Goal: Task Accomplishment & Management: Manage account settings

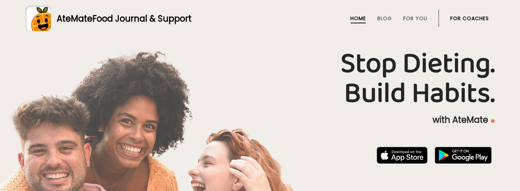
click at [474, 23] on li "For Coaches" at bounding box center [469, 18] width 39 height 17
click at [473, 18] on link "For Coaches" at bounding box center [469, 19] width 39 height 6
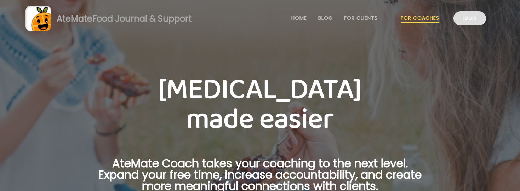
click at [468, 24] on link "Login" at bounding box center [469, 18] width 33 height 14
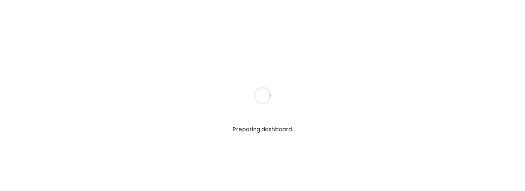
type input "**********"
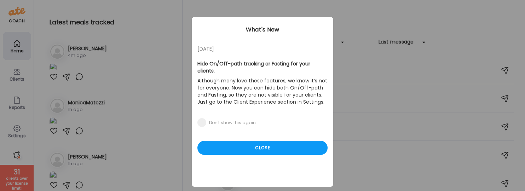
click at [243, 148] on div "[DATE] Hide On/Off-path tracking or Fasting for your clients. Although many lov…" at bounding box center [263, 102] width 142 height 170
click at [244, 144] on div "Close" at bounding box center [262, 148] width 130 height 14
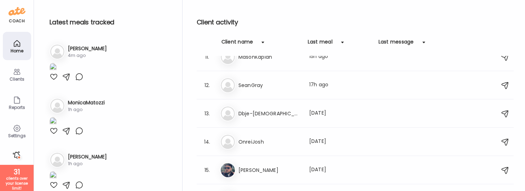
scroll to position [298, 0]
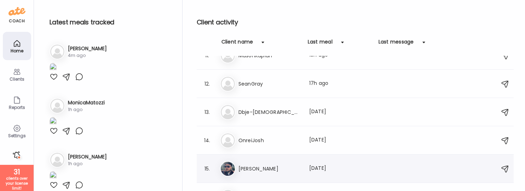
click at [252, 169] on h3 "[PERSON_NAME]" at bounding box center [269, 169] width 62 height 8
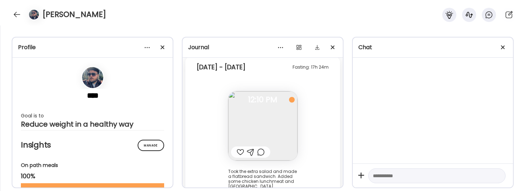
scroll to position [4424, 0]
